Goal: Obtain resource: Download file/media

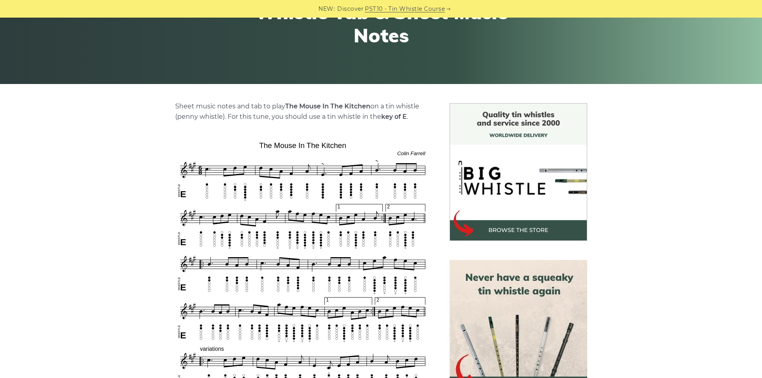
scroll to position [160, 0]
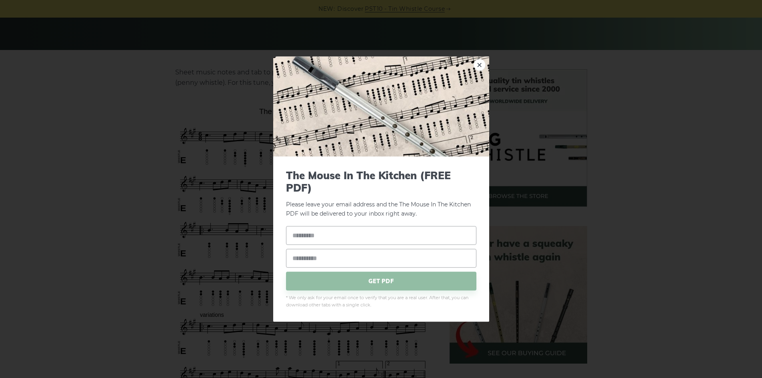
click at [478, 64] on link "×" at bounding box center [480, 65] width 12 height 12
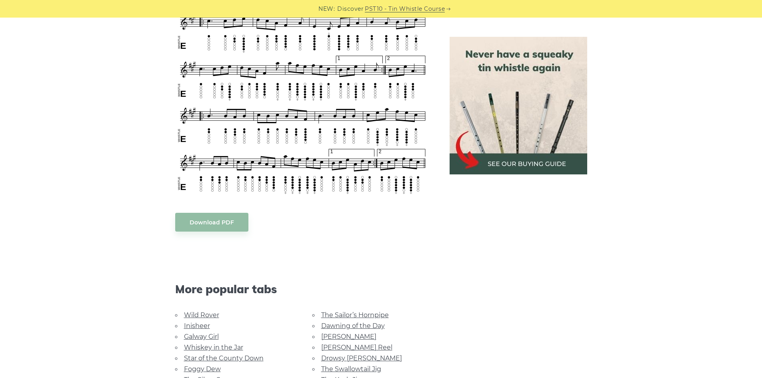
scroll to position [480, 0]
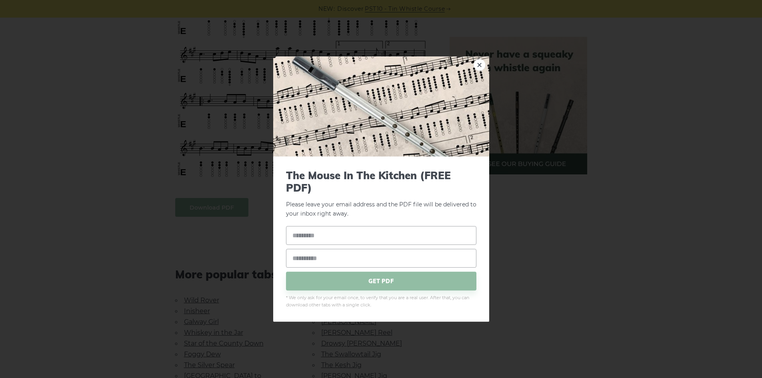
click at [243, 208] on body "NEW: Discover PST10 - Tin Whistle Course Lessons Fingering Charts Tabs & Notes …" at bounding box center [381, 234] width 762 height 1428
click at [344, 238] on input "text" at bounding box center [381, 235] width 190 height 19
type input "**********"
click at [340, 263] on input "email" at bounding box center [381, 258] width 190 height 19
type input "*"
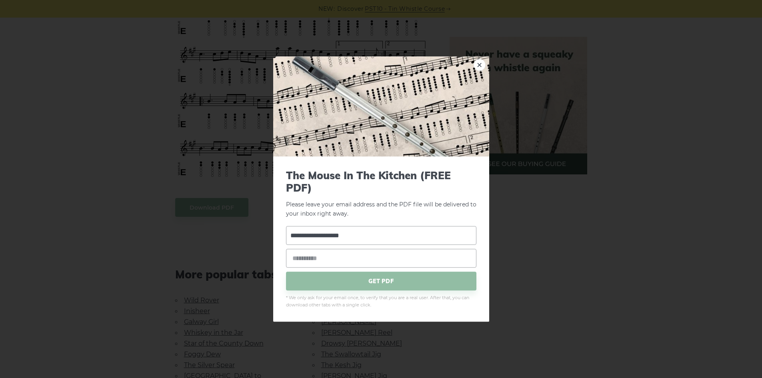
click at [389, 203] on p "Please leave your email address and the PDF file will be delivered to your inbo…" at bounding box center [381, 193] width 190 height 49
click at [371, 238] on input "**********" at bounding box center [381, 235] width 190 height 19
drag, startPoint x: 380, startPoint y: 234, endPoint x: 233, endPoint y: 229, distance: 146.5
click at [233, 229] on div "**********" at bounding box center [381, 189] width 762 height 378
click at [297, 254] on input "email" at bounding box center [381, 258] width 190 height 19
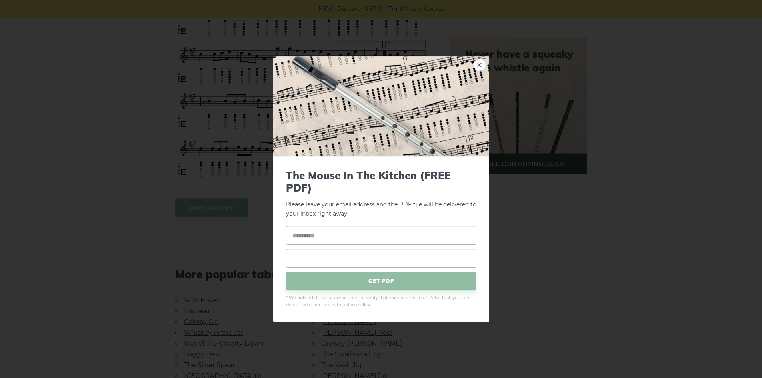
paste input "**********"
type input "**********"
click at [297, 242] on input "text" at bounding box center [381, 235] width 190 height 19
type input "**"
click at [435, 280] on span "GET PDF" at bounding box center [381, 281] width 190 height 19
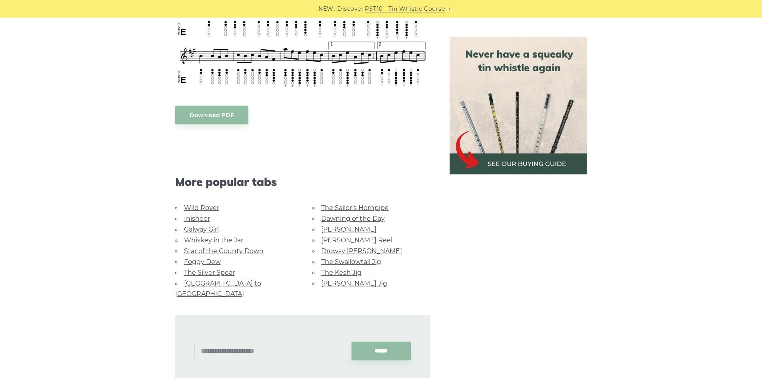
scroll to position [600, 0]
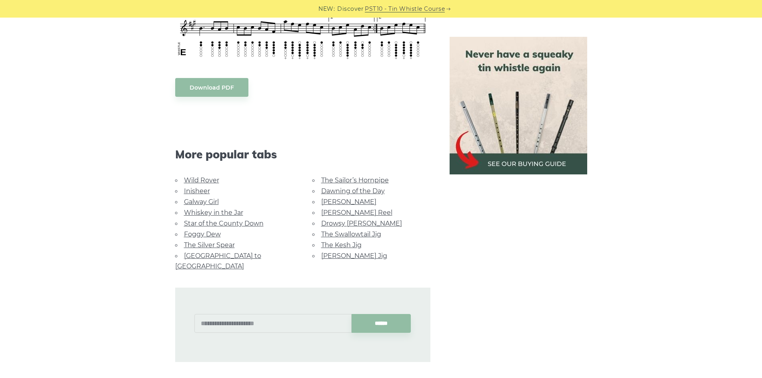
click at [224, 242] on link "The Silver Spear" at bounding box center [209, 245] width 51 height 8
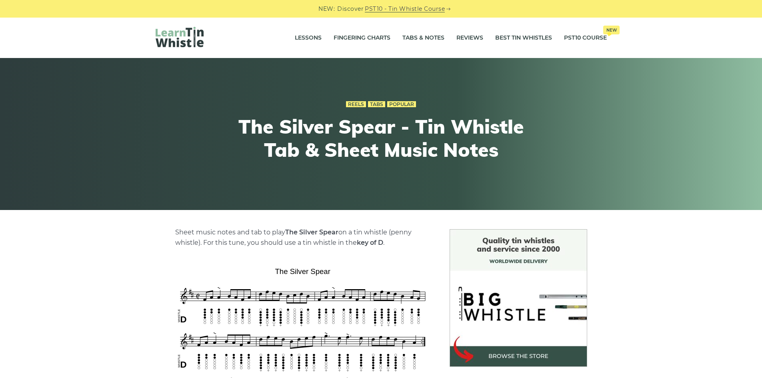
scroll to position [160, 0]
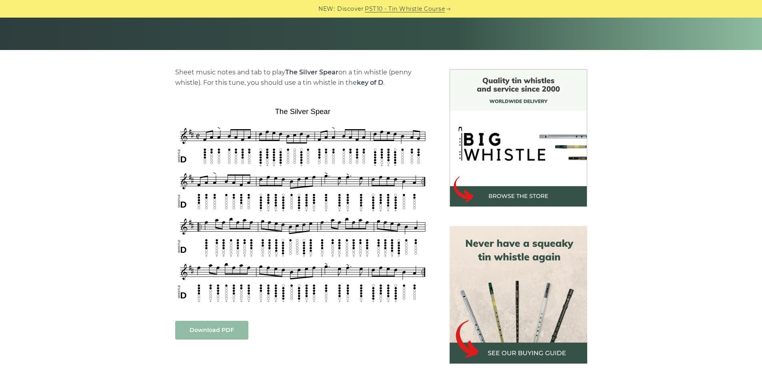
click at [231, 330] on link "Download PDF" at bounding box center [211, 330] width 73 height 19
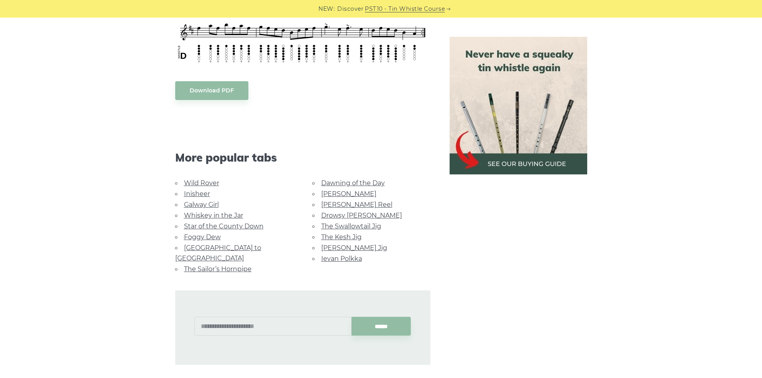
scroll to position [400, 0]
click at [346, 182] on link "Dawning of the Day" at bounding box center [353, 183] width 64 height 8
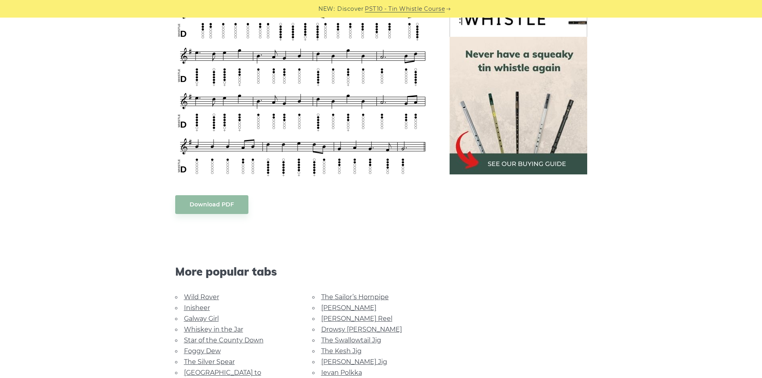
scroll to position [360, 0]
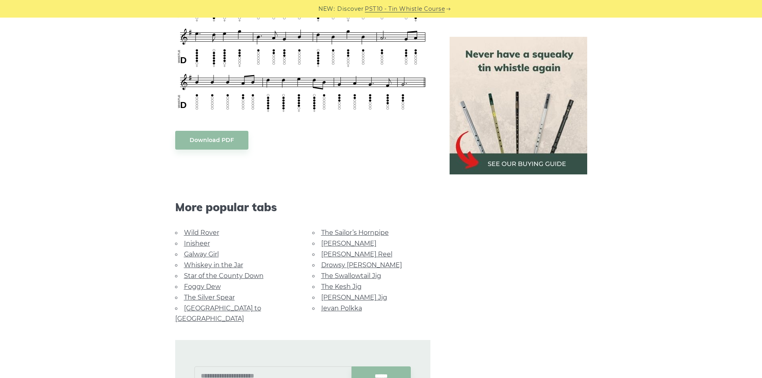
click at [354, 300] on link "[PERSON_NAME] Jig" at bounding box center [354, 298] width 66 height 8
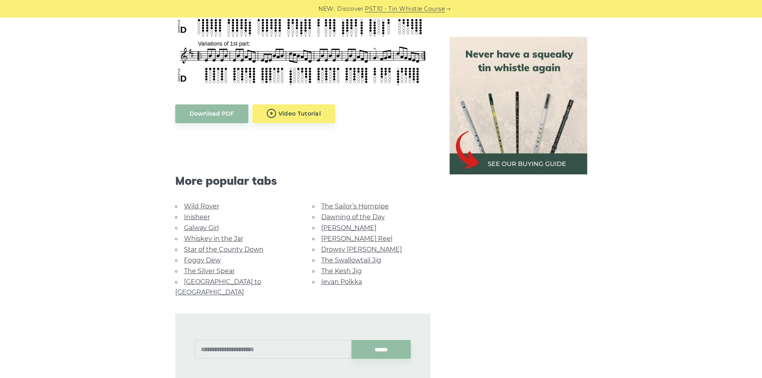
scroll to position [400, 0]
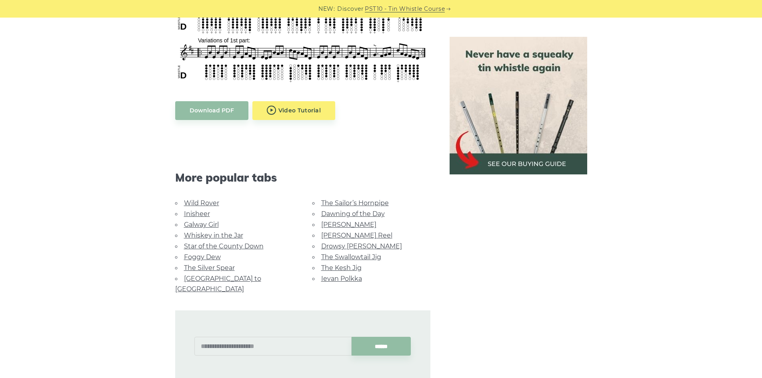
click at [214, 236] on link "Whiskey in the Jar" at bounding box center [213, 236] width 59 height 8
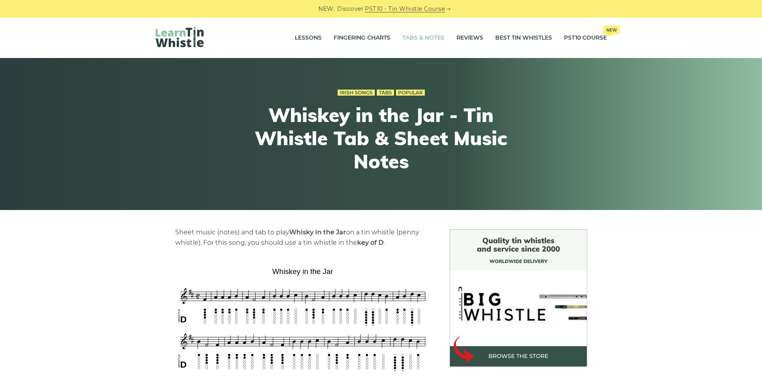
click at [420, 38] on link "Tabs & Notes" at bounding box center [423, 38] width 42 height 20
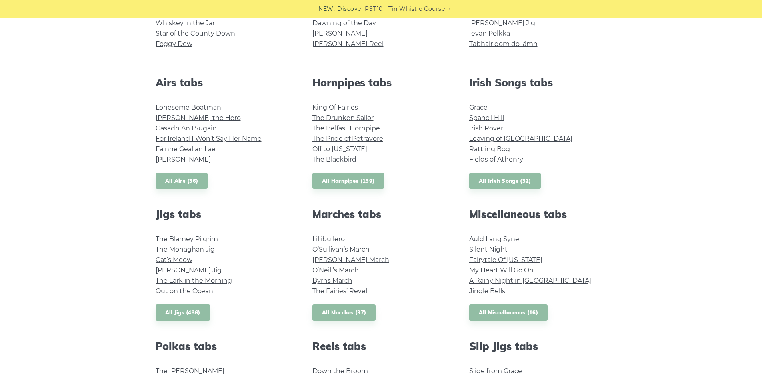
scroll to position [360, 0]
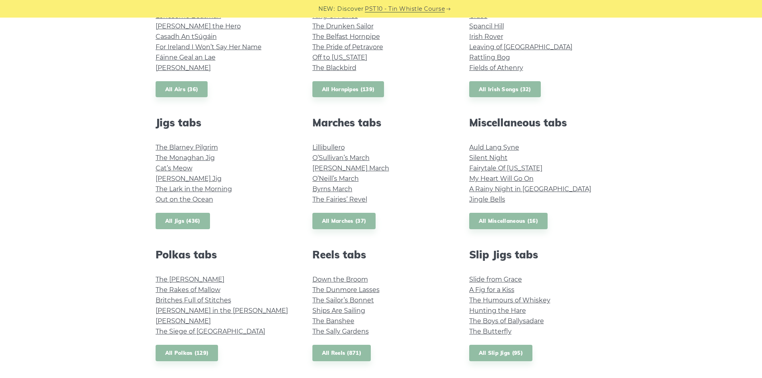
click at [197, 216] on link "All Jigs (436)" at bounding box center [183, 221] width 54 height 16
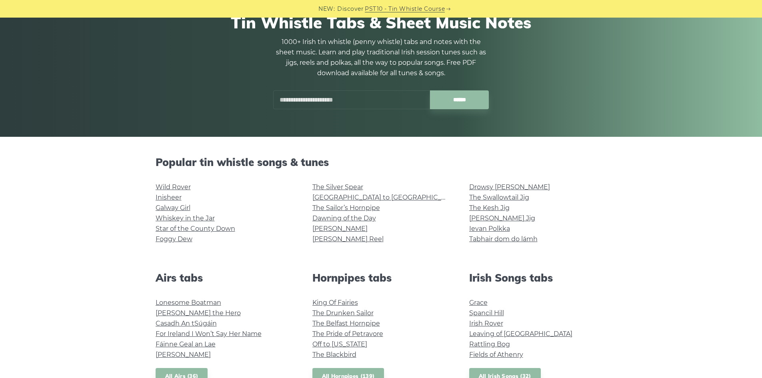
scroll to position [0, 0]
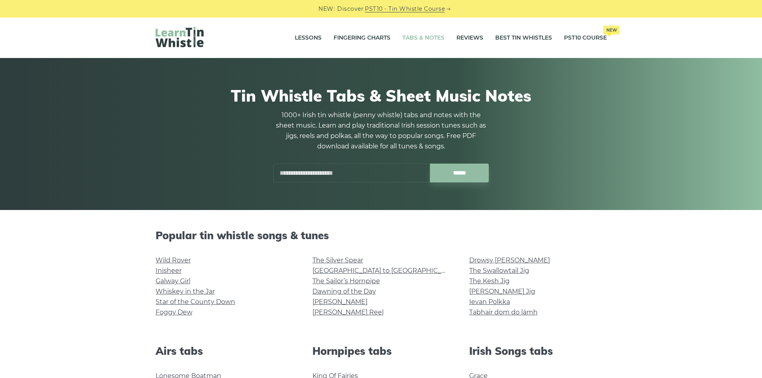
click at [354, 168] on input "text" at bounding box center [351, 173] width 157 height 19
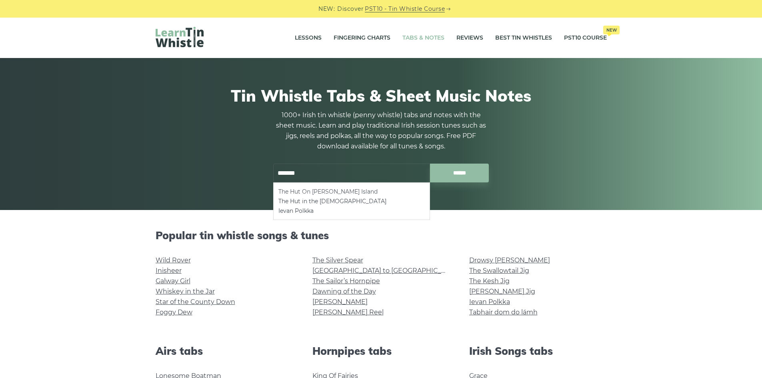
click at [339, 190] on li "The Hut On Staffin Island" at bounding box center [351, 192] width 146 height 10
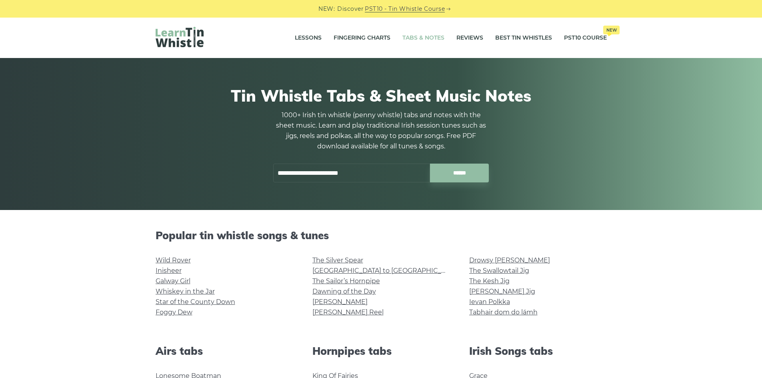
type input "**********"
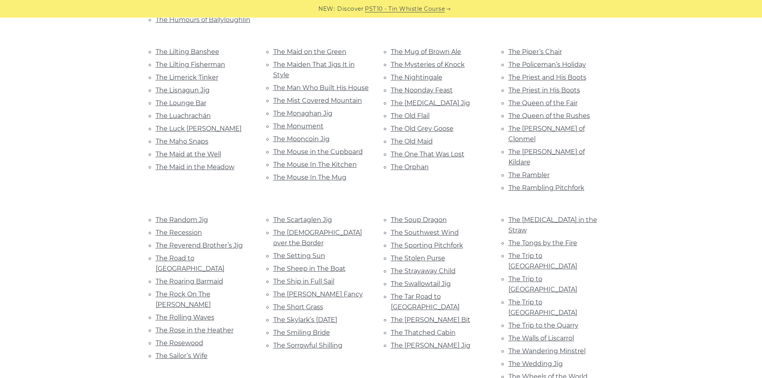
scroll to position [1600, 0]
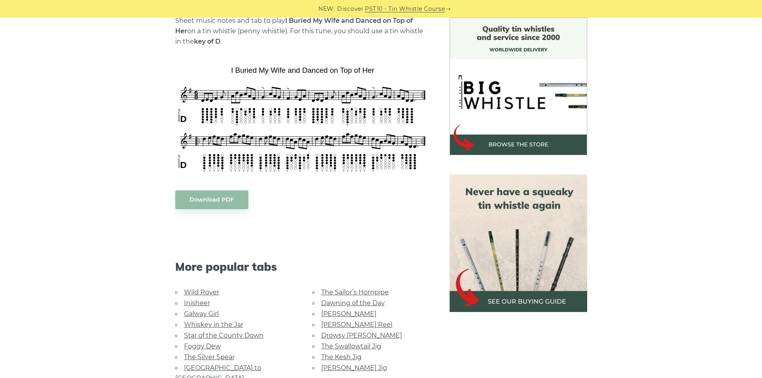
scroll to position [160, 0]
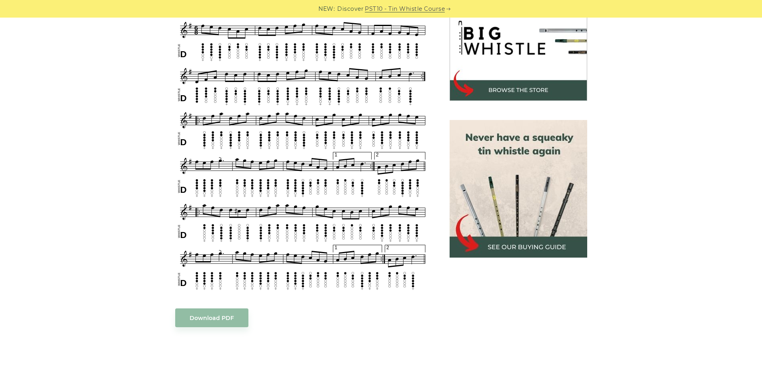
scroll to position [280, 0]
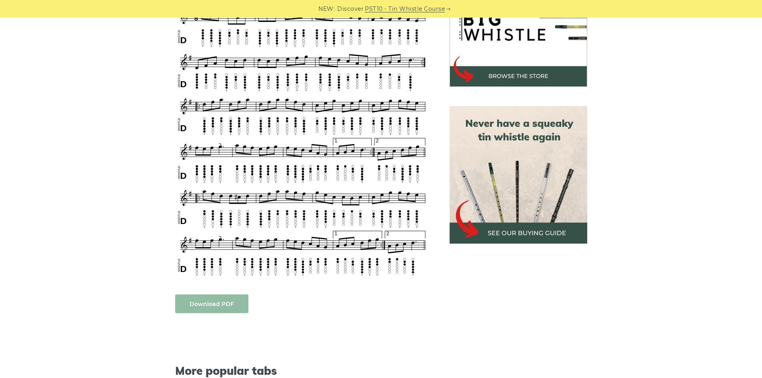
click at [222, 304] on link "Download PDF" at bounding box center [211, 303] width 73 height 19
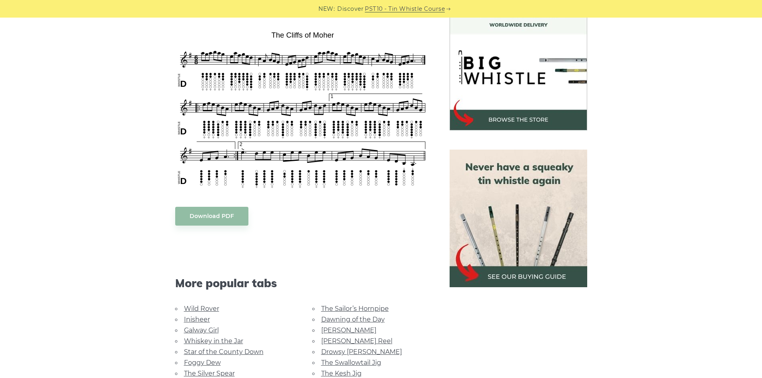
scroll to position [160, 0]
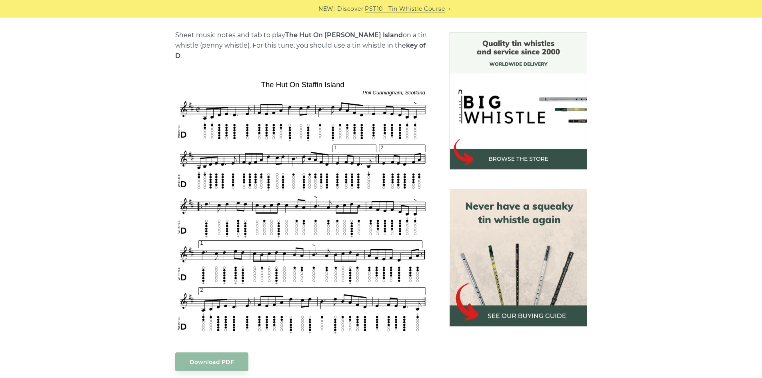
scroll to position [200, 0]
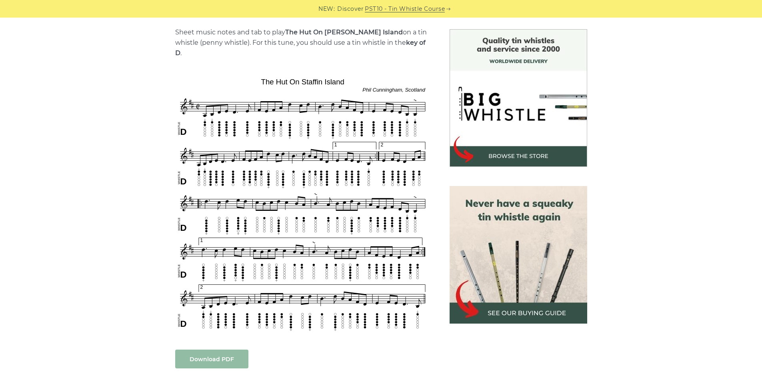
click at [224, 352] on link "Download PDF" at bounding box center [211, 359] width 73 height 19
click at [229, 350] on link "Download PDF" at bounding box center [211, 359] width 73 height 19
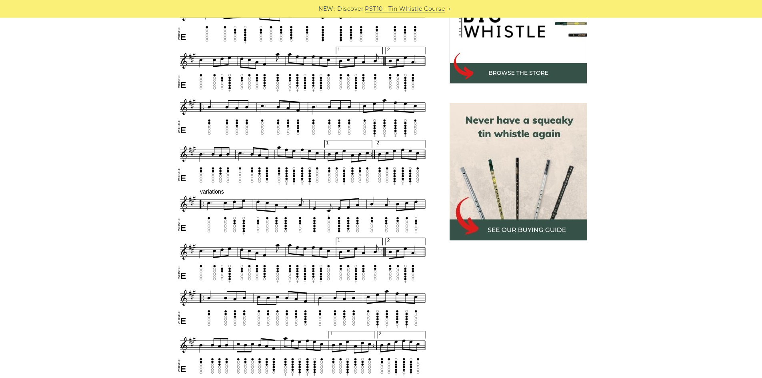
scroll to position [400, 0]
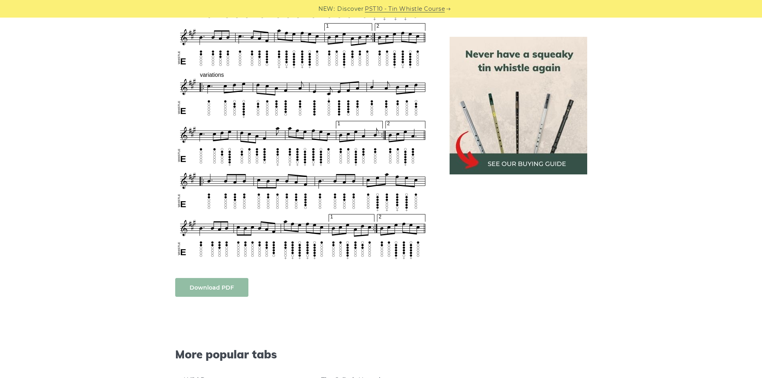
click at [212, 286] on link "Download PDF" at bounding box center [211, 287] width 73 height 19
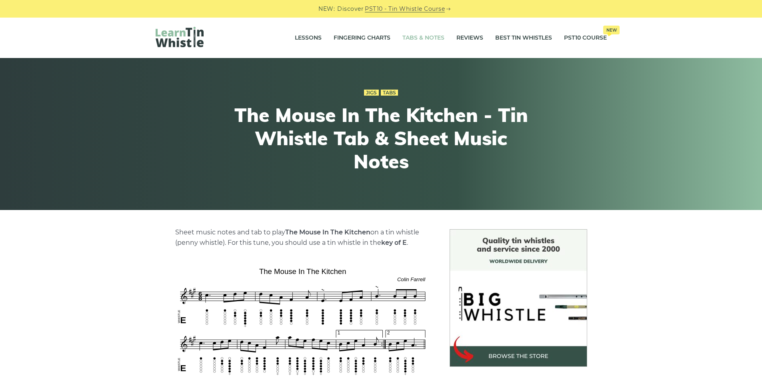
click at [423, 37] on link "Tabs & Notes" at bounding box center [423, 38] width 42 height 20
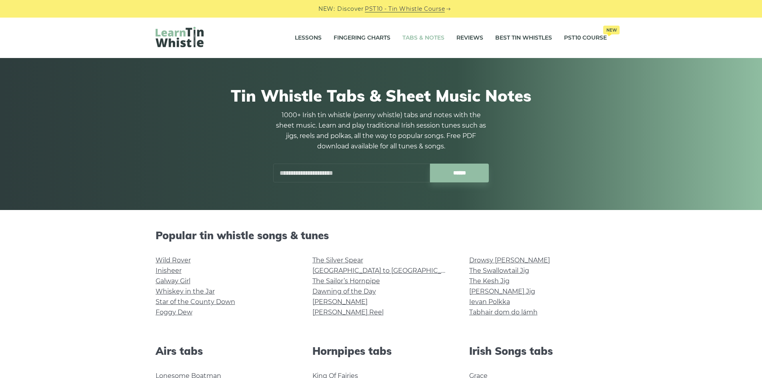
click at [352, 171] on input "text" at bounding box center [351, 173] width 157 height 19
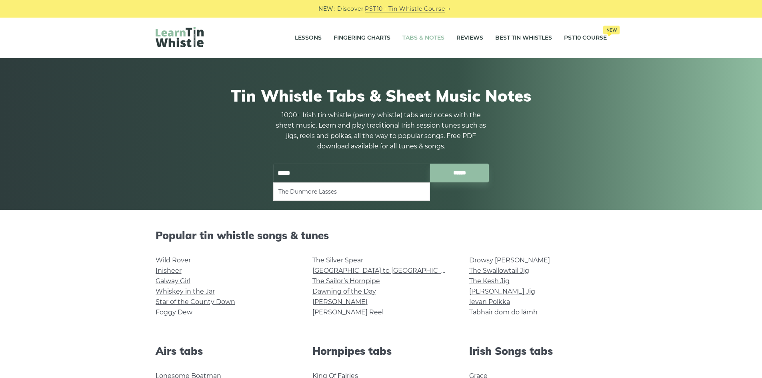
click at [309, 188] on li "The Dunmore Lasses" at bounding box center [351, 192] width 146 height 10
type input "**********"
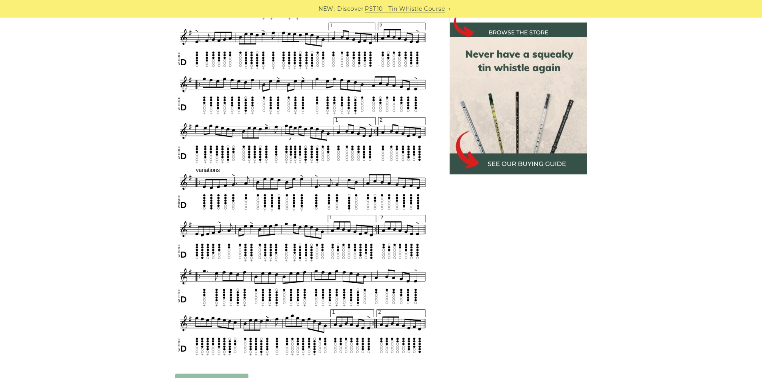
scroll to position [400, 0]
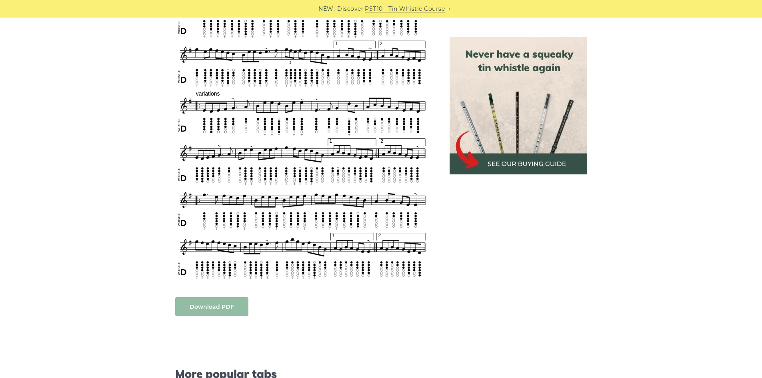
click at [210, 306] on link "Download PDF" at bounding box center [211, 306] width 73 height 19
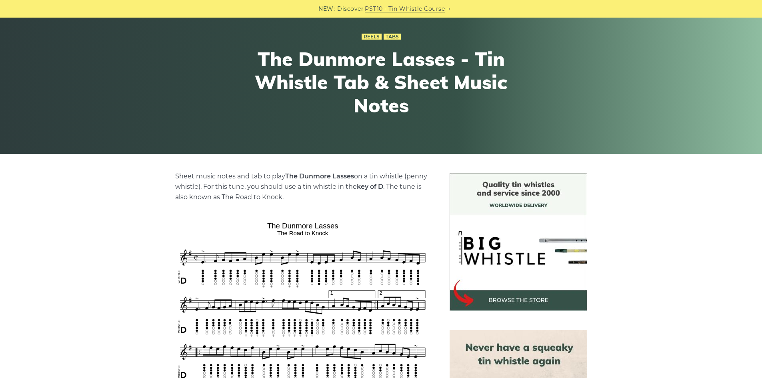
scroll to position [0, 0]
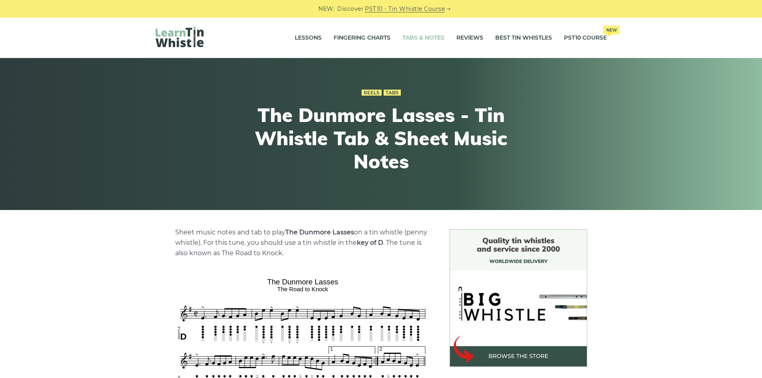
click at [427, 33] on link "Tabs & Notes" at bounding box center [423, 38] width 42 height 20
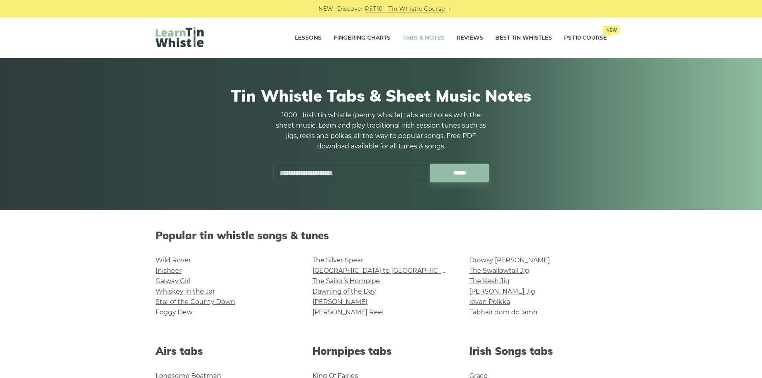
click at [345, 173] on input "text" at bounding box center [351, 173] width 157 height 19
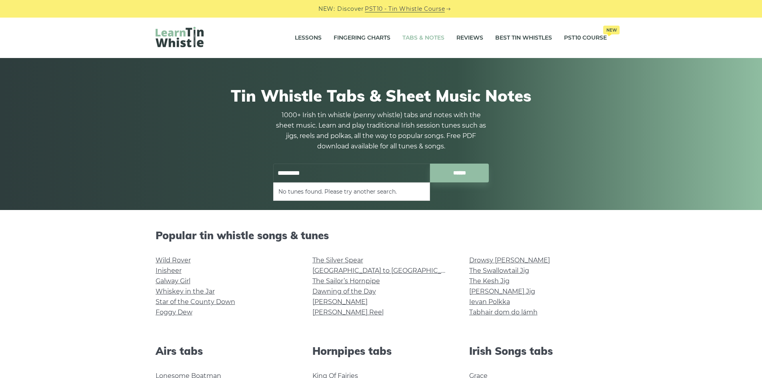
click at [287, 172] on input "*********" at bounding box center [351, 173] width 157 height 19
click at [309, 189] on li "Donnybrook Fair" at bounding box center [351, 192] width 146 height 10
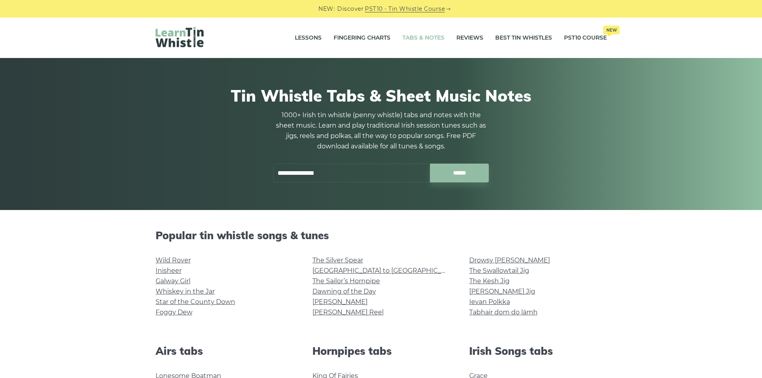
type input "**********"
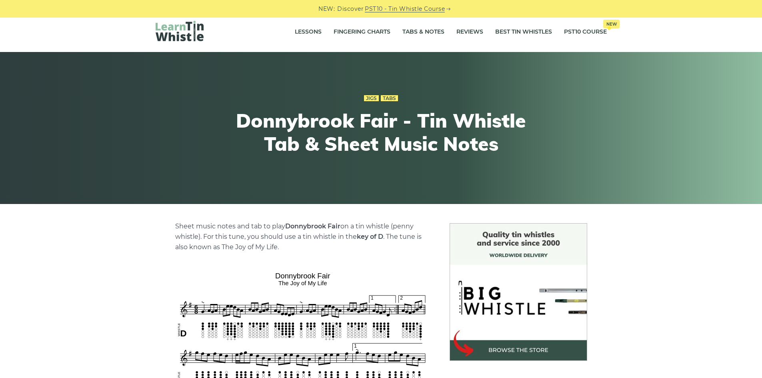
scroll to position [200, 0]
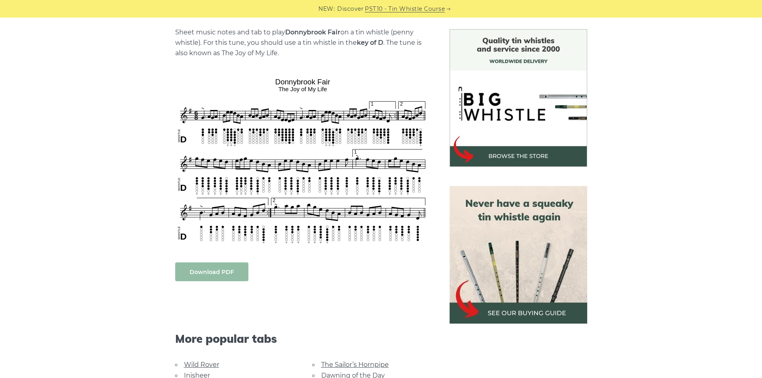
click at [235, 274] on link "Download PDF" at bounding box center [211, 271] width 73 height 19
